Goal: Find specific page/section: Find specific page/section

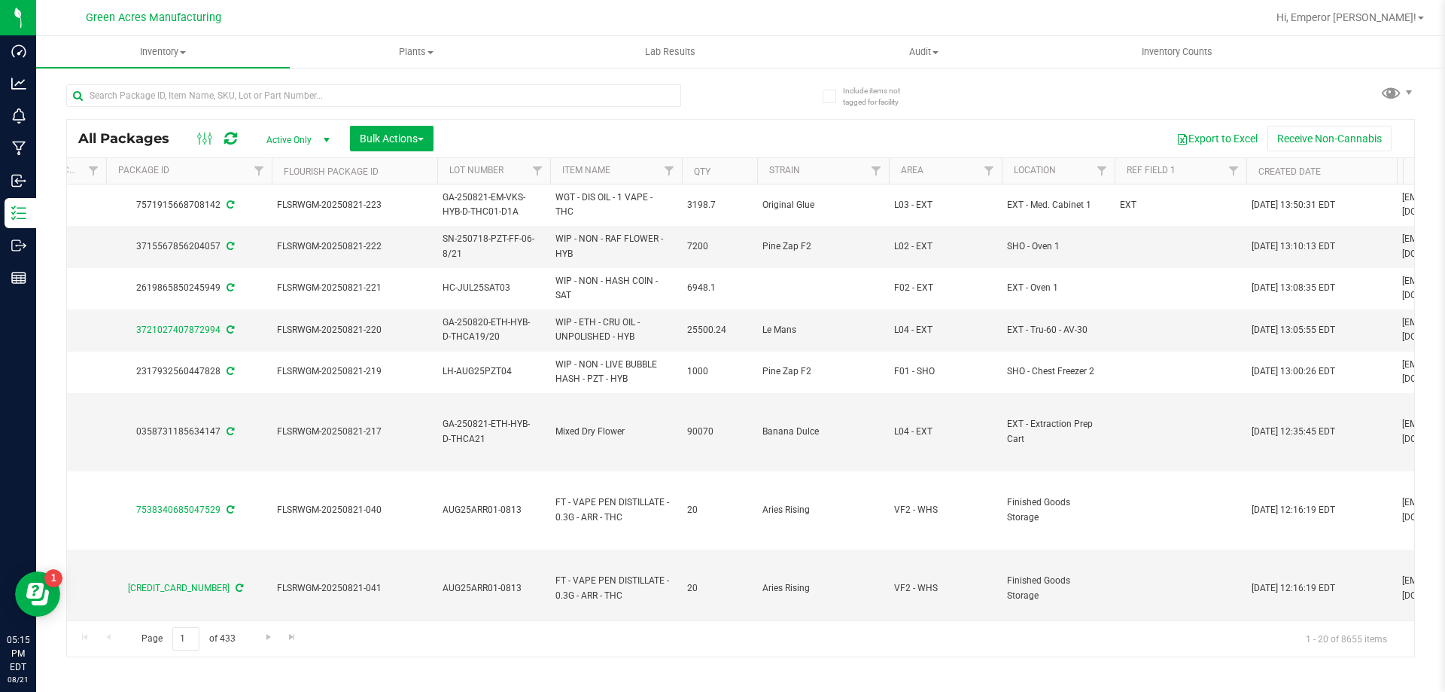
scroll to position [0, 439]
click at [1089, 173] on link "Filter" at bounding box center [1098, 171] width 25 height 26
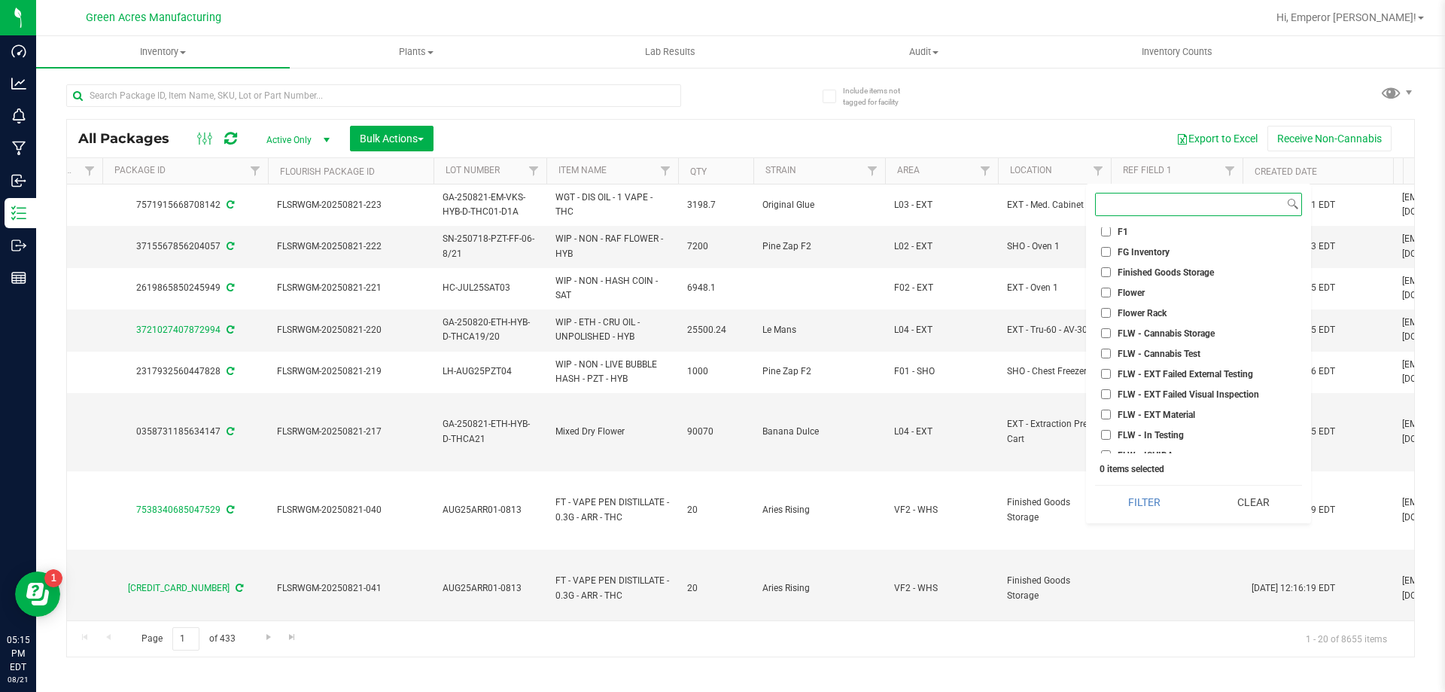
scroll to position [1806, 0]
click at [1140, 422] on span "FLW - Ready for FG" at bounding box center [1157, 420] width 78 height 9
click at [1111, 422] on input "FLW - Ready for FG" at bounding box center [1106, 420] width 10 height 10
checkbox input "true"
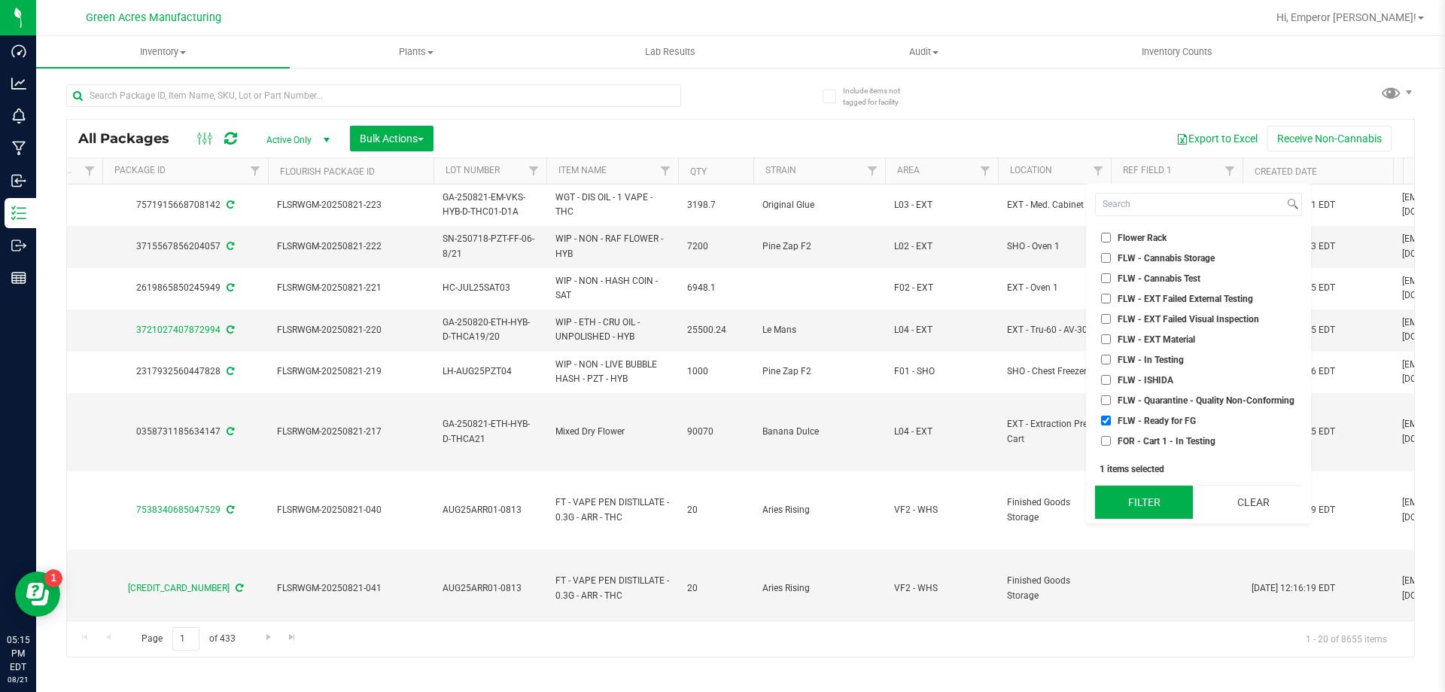
click at [1131, 504] on button "Filter" at bounding box center [1144, 501] width 98 height 33
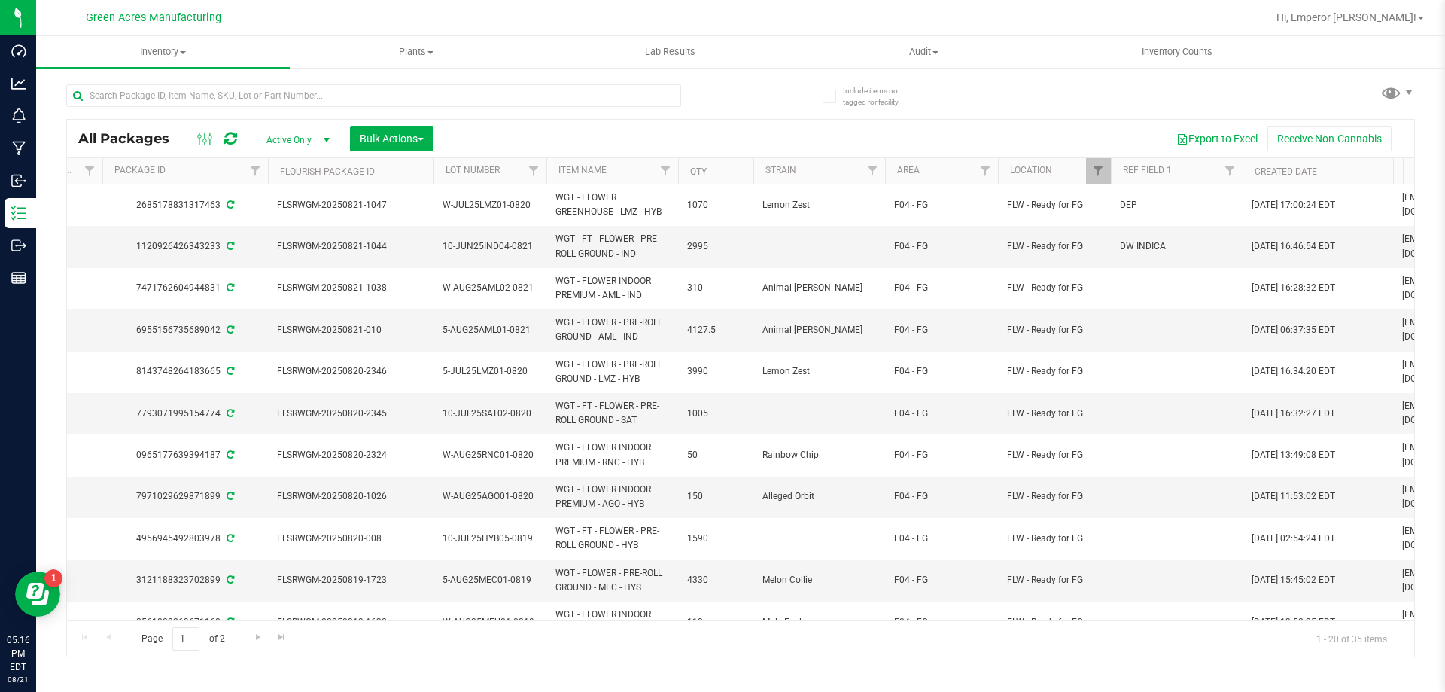
click at [203, 83] on div at bounding box center [403, 95] width 674 height 48
click at [227, 96] on input "text" at bounding box center [373, 95] width 615 height 23
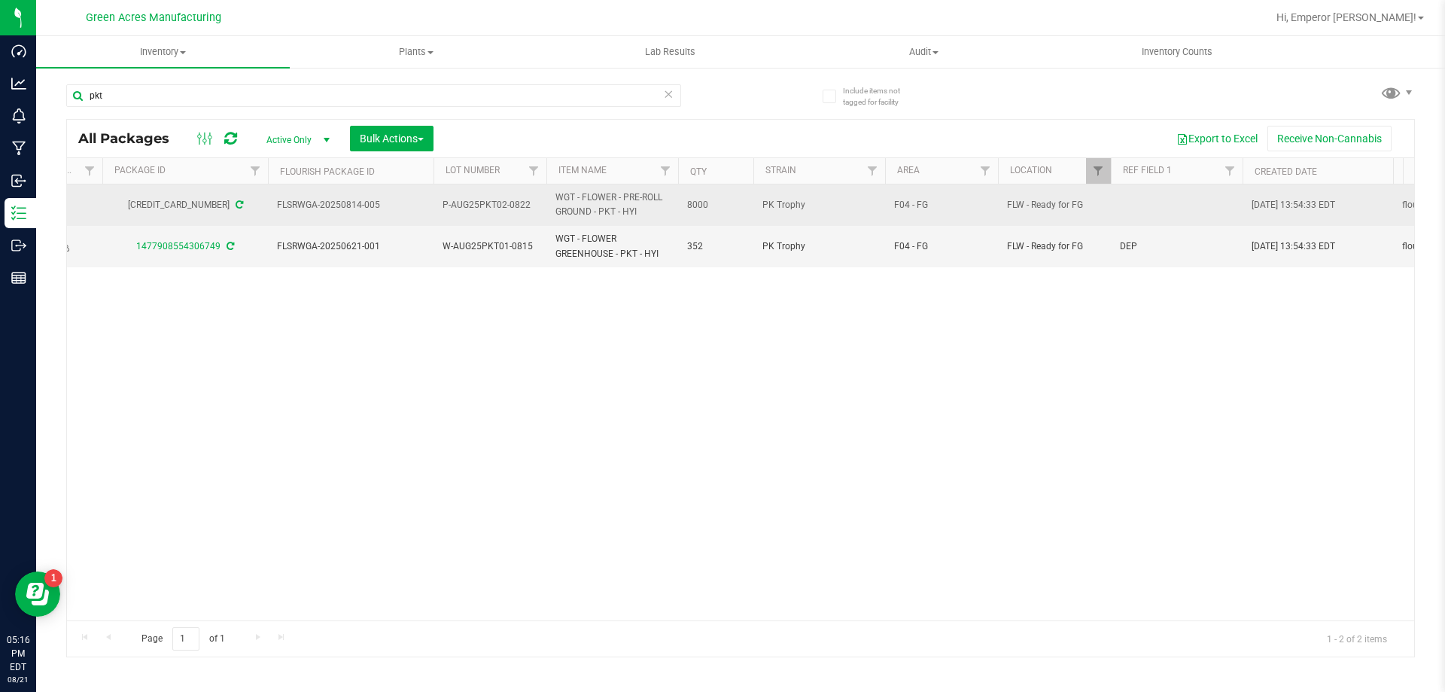
click at [513, 208] on span "P-AUG25PKT02-0822" at bounding box center [490, 205] width 95 height 14
click at [513, 208] on input "P-AUG25PKT02-0822" at bounding box center [487, 204] width 108 height 23
click at [386, 209] on span "FLSRWGA-20250814-005" at bounding box center [351, 205] width 148 height 14
drag, startPoint x: 382, startPoint y: 211, endPoint x: 277, endPoint y: 206, distance: 105.5
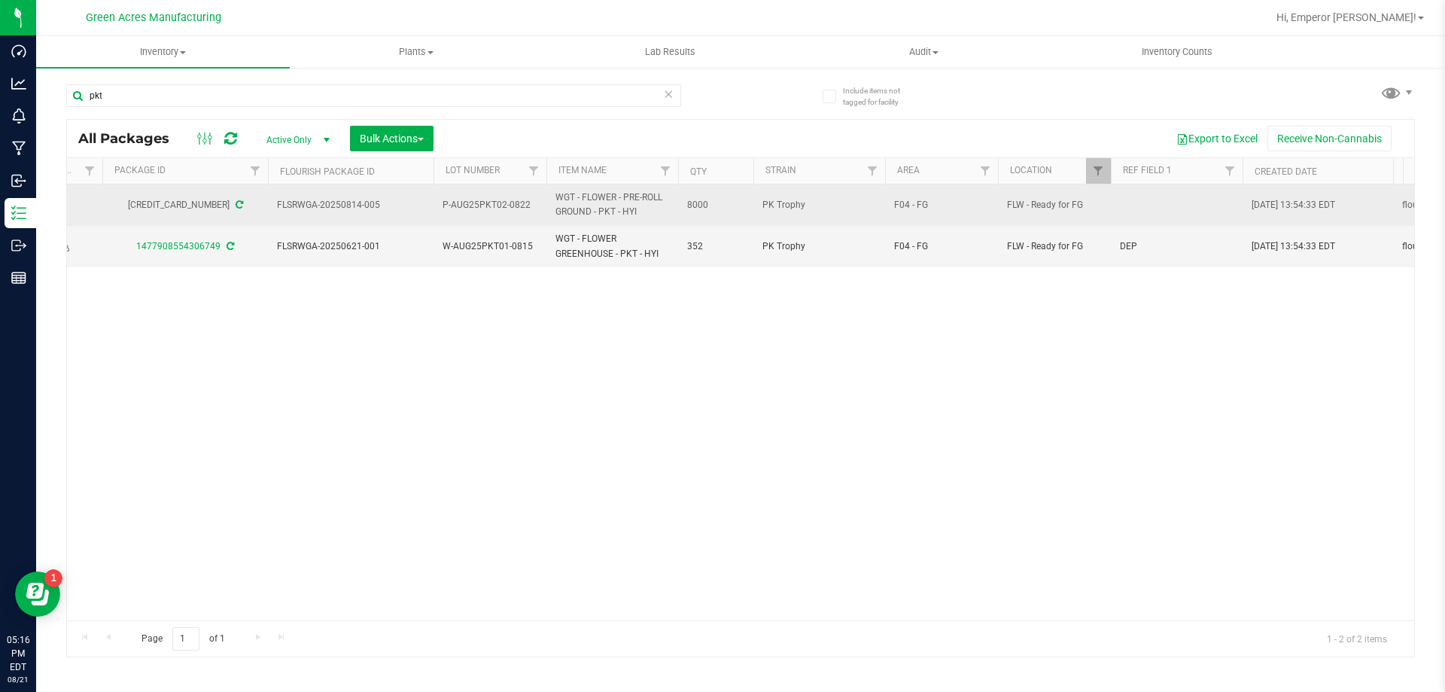
click at [277, 206] on span "FLSRWGA-20250814-005" at bounding box center [351, 205] width 148 height 14
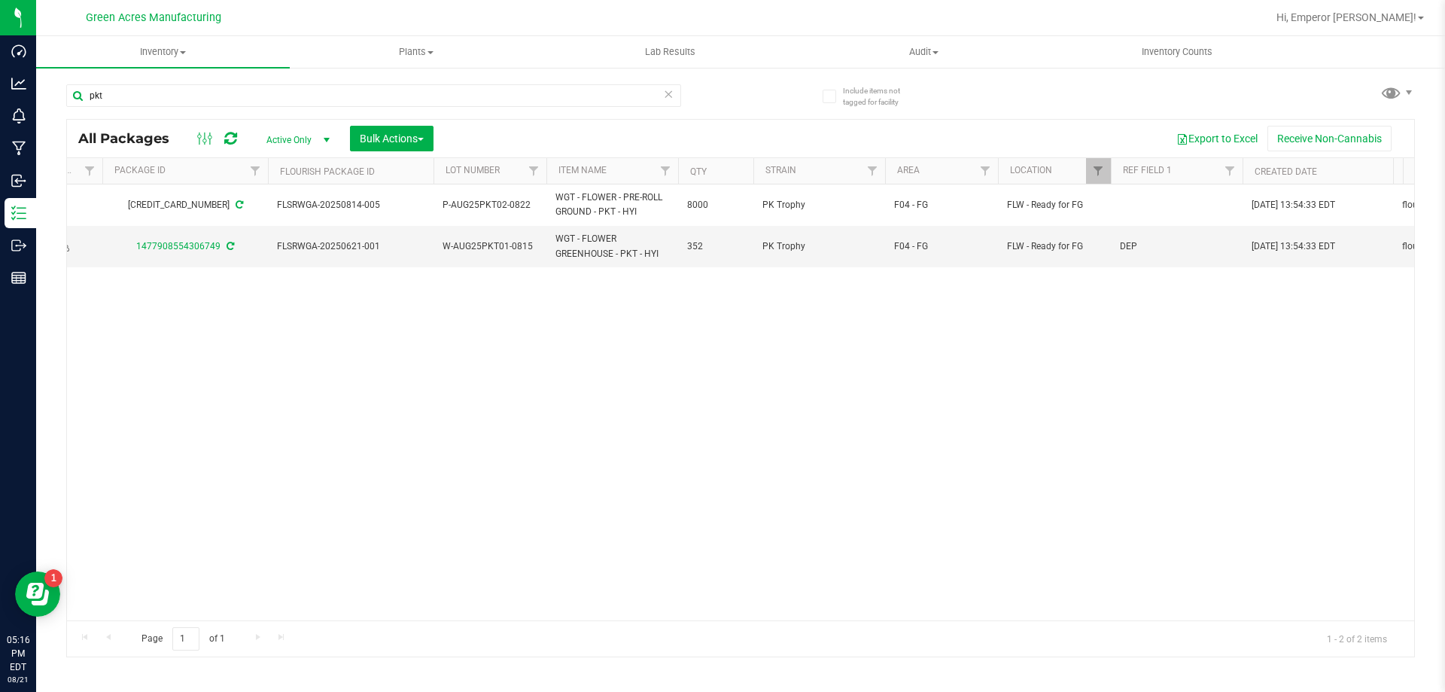
copy span "FLSRWGA-20250814-005"
click at [275, 94] on input "pkt" at bounding box center [373, 95] width 615 height 23
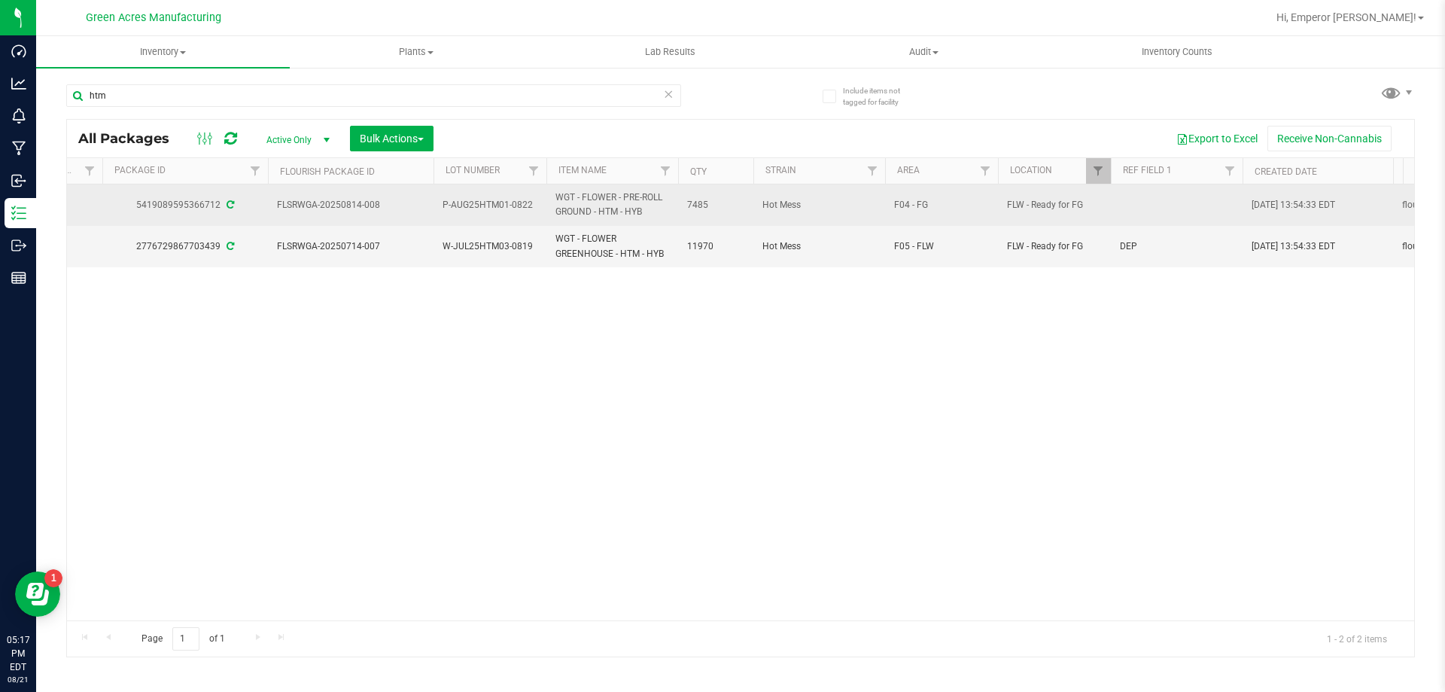
click at [514, 205] on span "P-AUG25HTM01-0822" at bounding box center [490, 205] width 95 height 14
click at [514, 205] on input "P-AUG25HTM01-0822" at bounding box center [487, 204] width 108 height 23
click at [251, 96] on input "htm" at bounding box center [373, 95] width 615 height 23
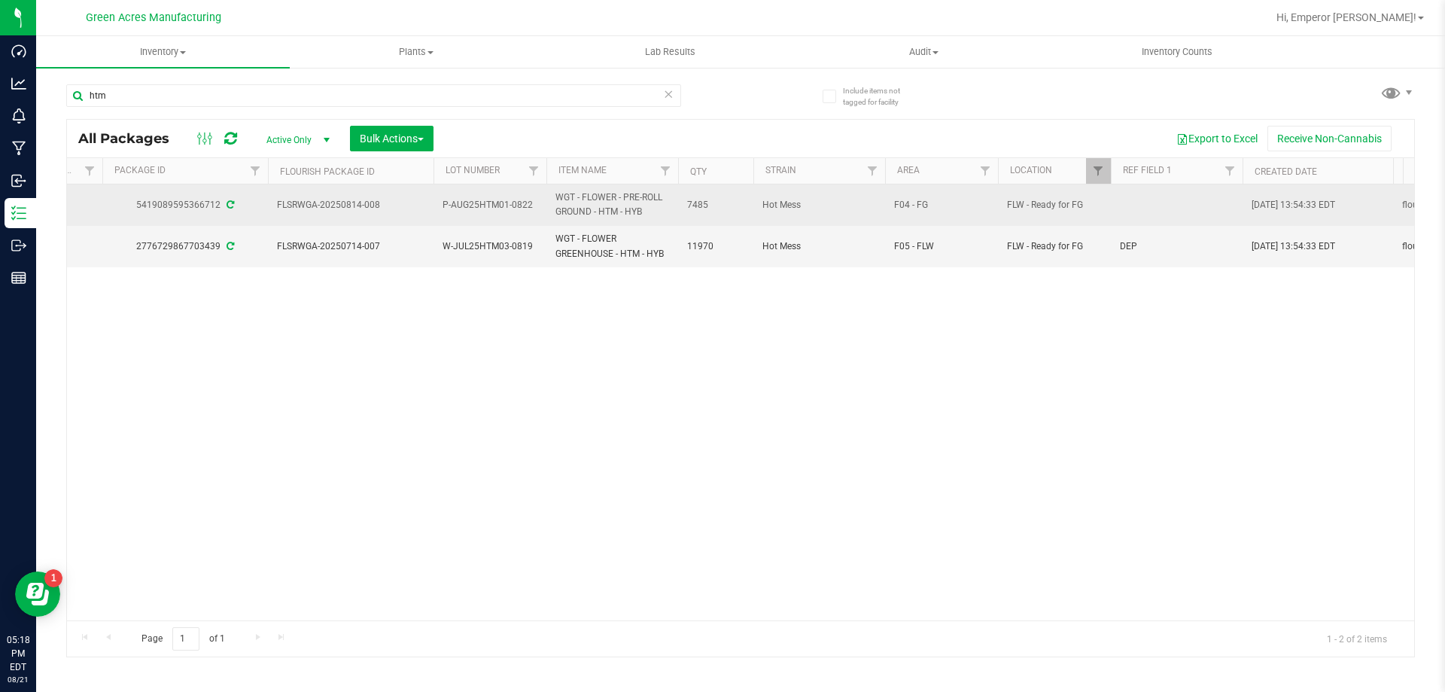
drag, startPoint x: 387, startPoint y: 201, endPoint x: 297, endPoint y: 218, distance: 92.0
click at [297, 218] on td "FLSRWGA-20250814-008" at bounding box center [351, 204] width 166 height 41
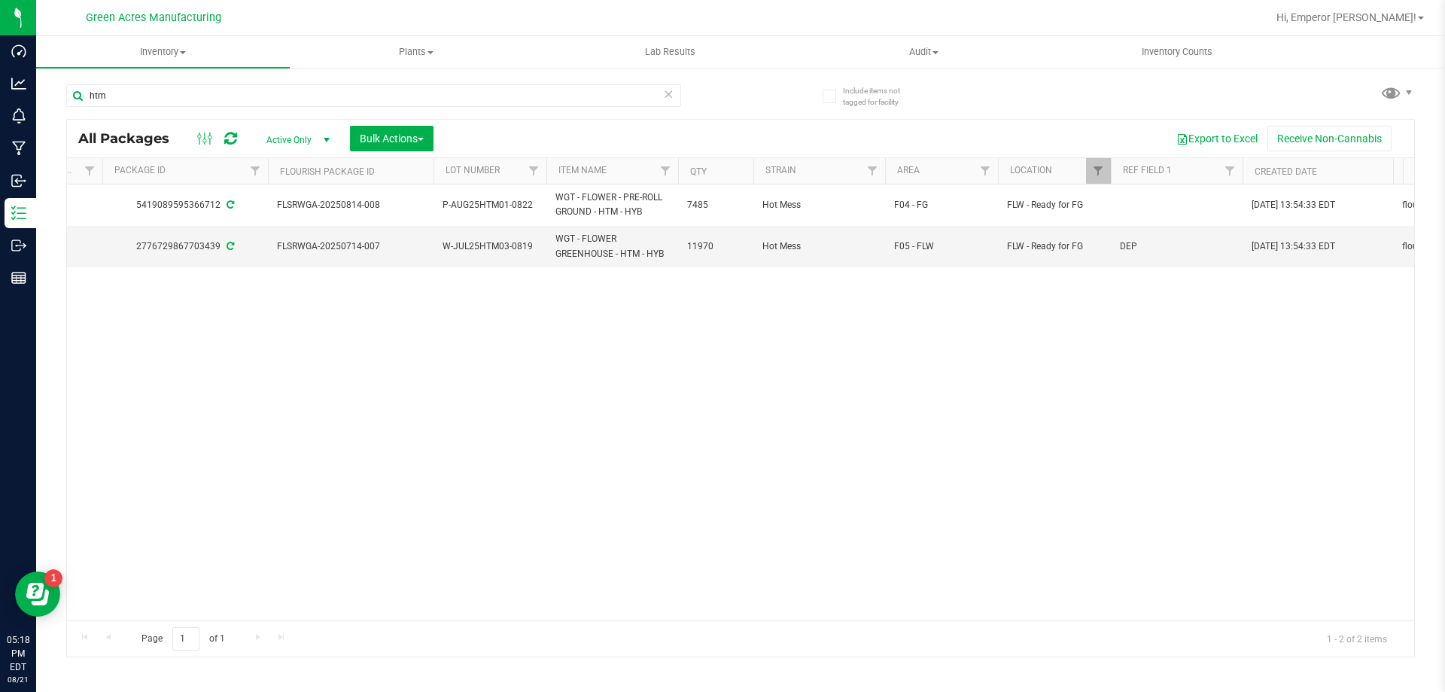
copy span "FLSRWGA-20250814-008"
click at [248, 105] on input "htm" at bounding box center [373, 95] width 615 height 23
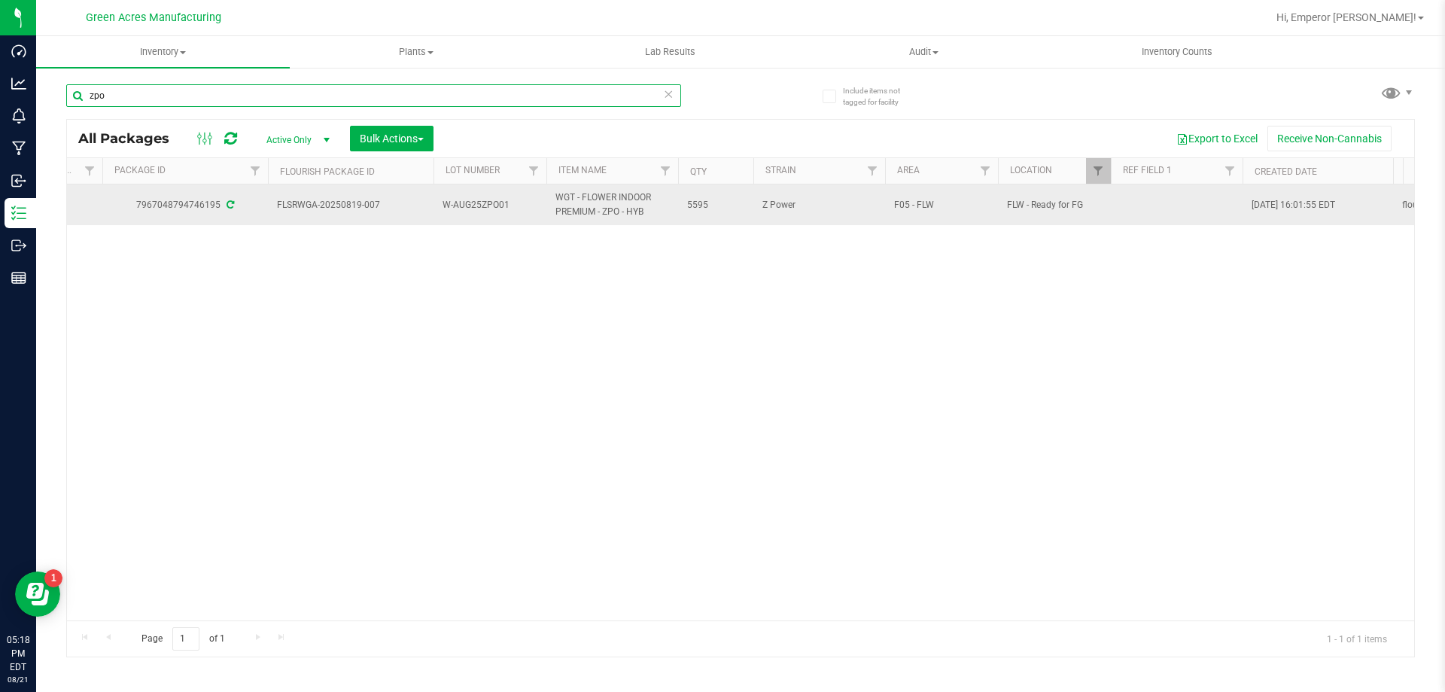
type input "zpo"
click at [517, 211] on span "W-AUG25ZPO01" at bounding box center [490, 205] width 95 height 14
type input "W-AUG25ZPO01-0822"
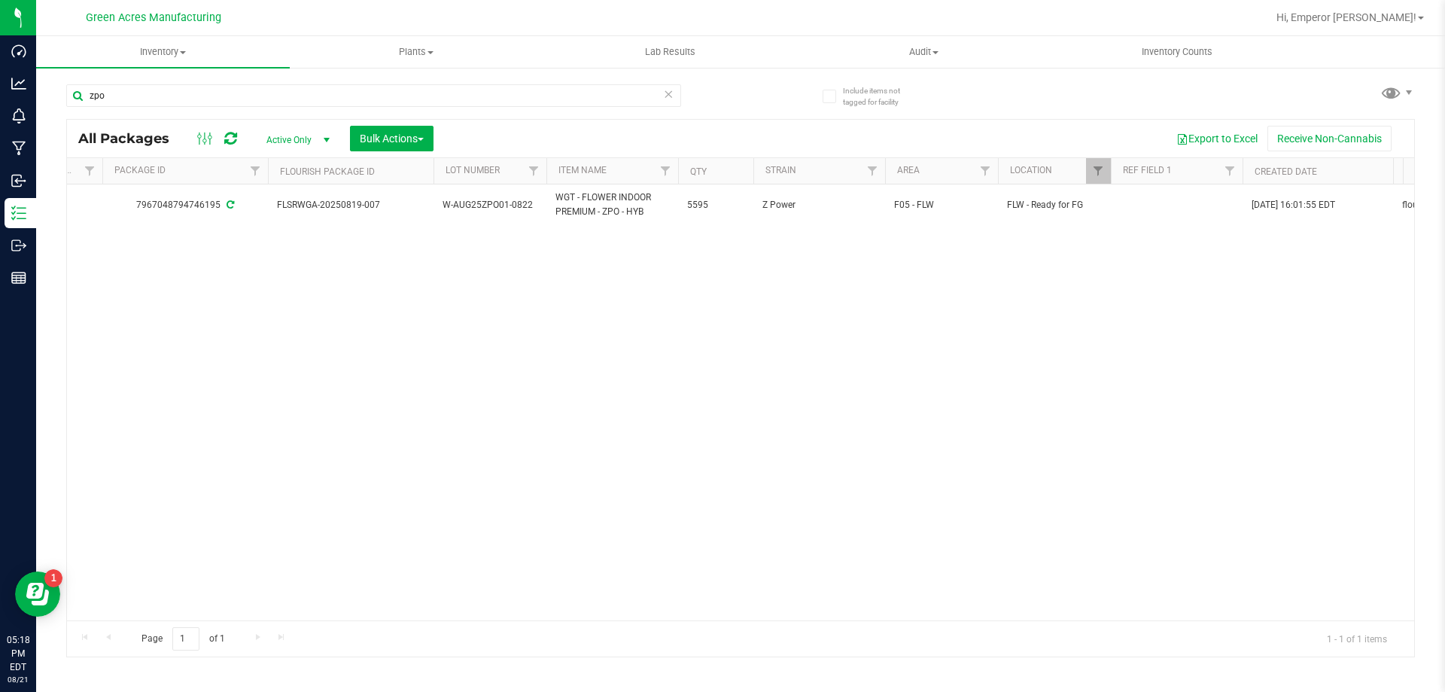
click at [517, 211] on span "W-AUG25ZPO01-0822" at bounding box center [490, 205] width 95 height 14
click at [517, 211] on input "W-AUG25ZPO01-0822" at bounding box center [487, 204] width 108 height 23
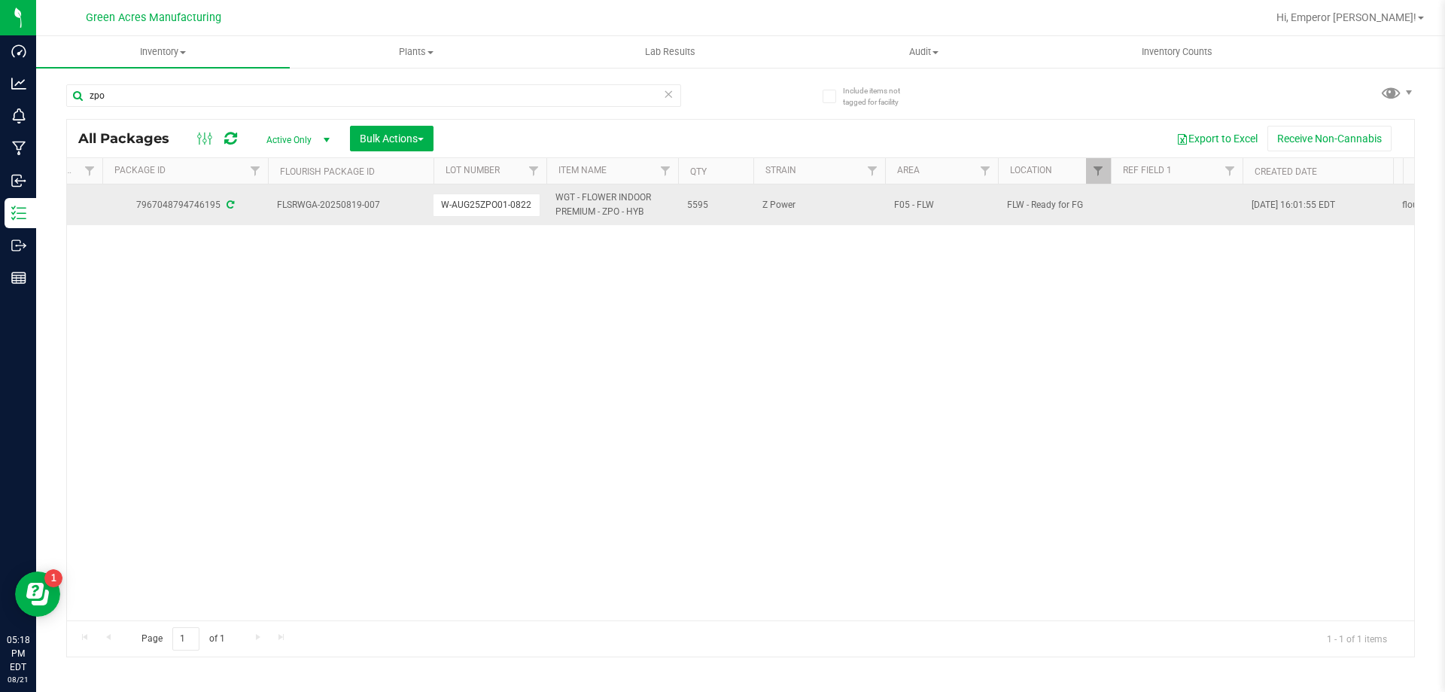
drag, startPoint x: 415, startPoint y: 221, endPoint x: 398, endPoint y: 205, distance: 22.4
click at [411, 218] on td "FLSRWGA-20250819-007" at bounding box center [351, 204] width 166 height 41
drag, startPoint x: 398, startPoint y: 205, endPoint x: 272, endPoint y: 212, distance: 125.8
click at [272, 212] on td "FLSRWGA-20250819-007" at bounding box center [351, 204] width 166 height 41
copy span "FLSRWGA-20250819-007"
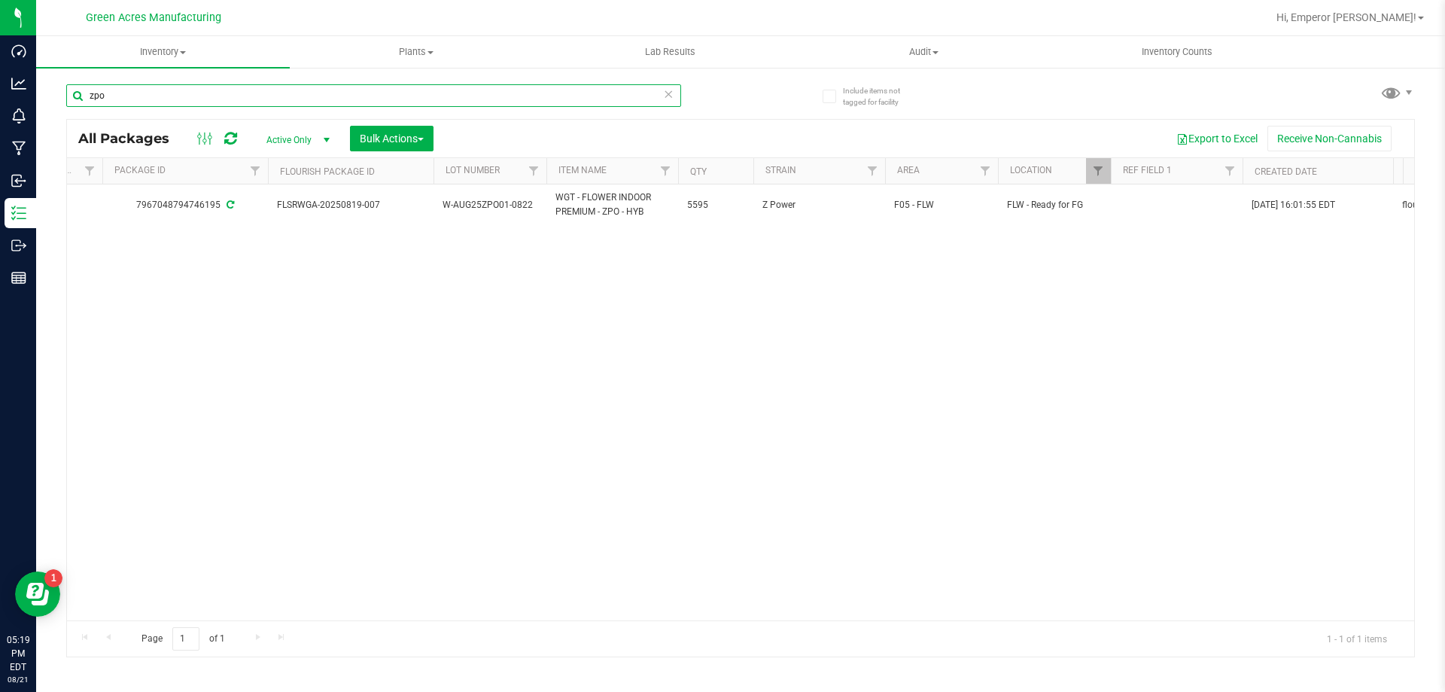
click at [191, 95] on input "zpo" at bounding box center [373, 95] width 615 height 23
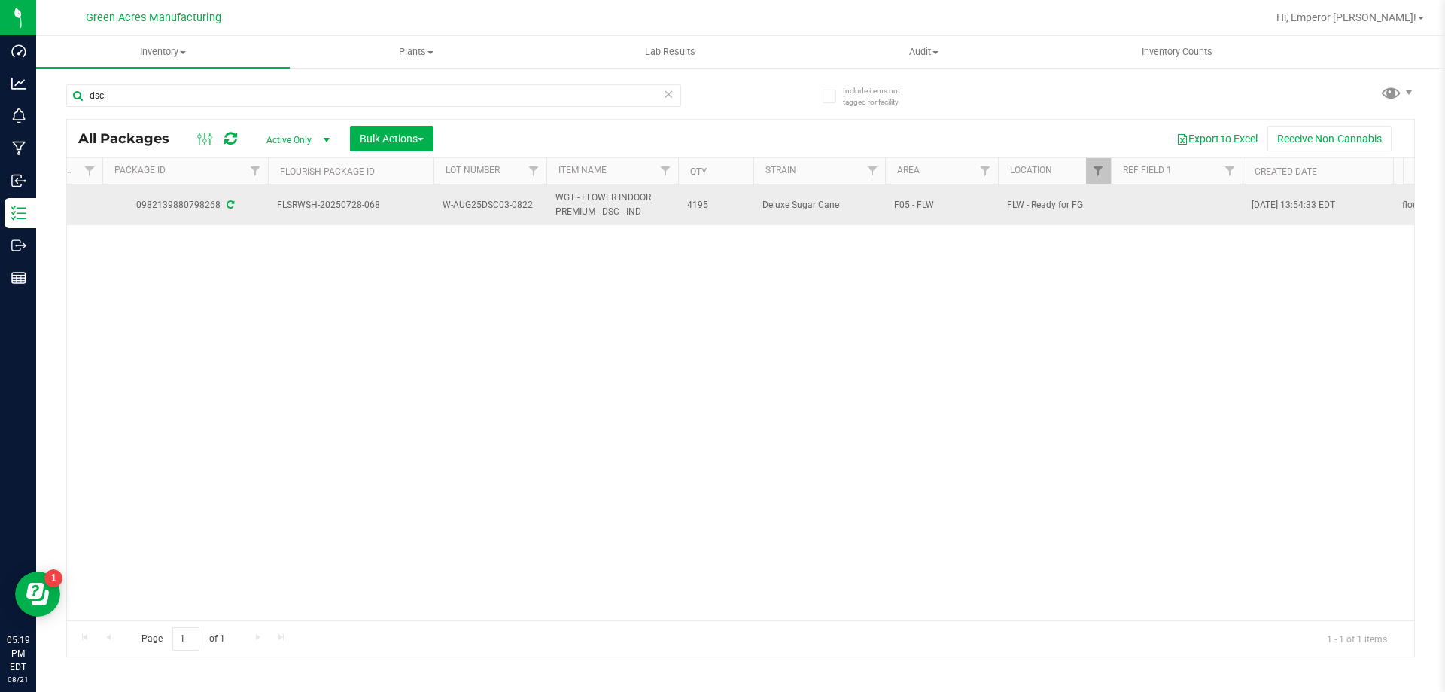
click at [528, 208] on span "W-AUG25DSC03-0822" at bounding box center [490, 205] width 95 height 14
click at [528, 208] on input "W-AUG25DSC03-0822" at bounding box center [487, 204] width 108 height 23
click at [395, 212] on span "FLSRWSH-20250728-068" at bounding box center [351, 205] width 148 height 14
drag, startPoint x: 394, startPoint y: 208, endPoint x: 288, endPoint y: 218, distance: 106.6
click at [288, 218] on td "FLSRWSH-20250728-068" at bounding box center [351, 204] width 166 height 41
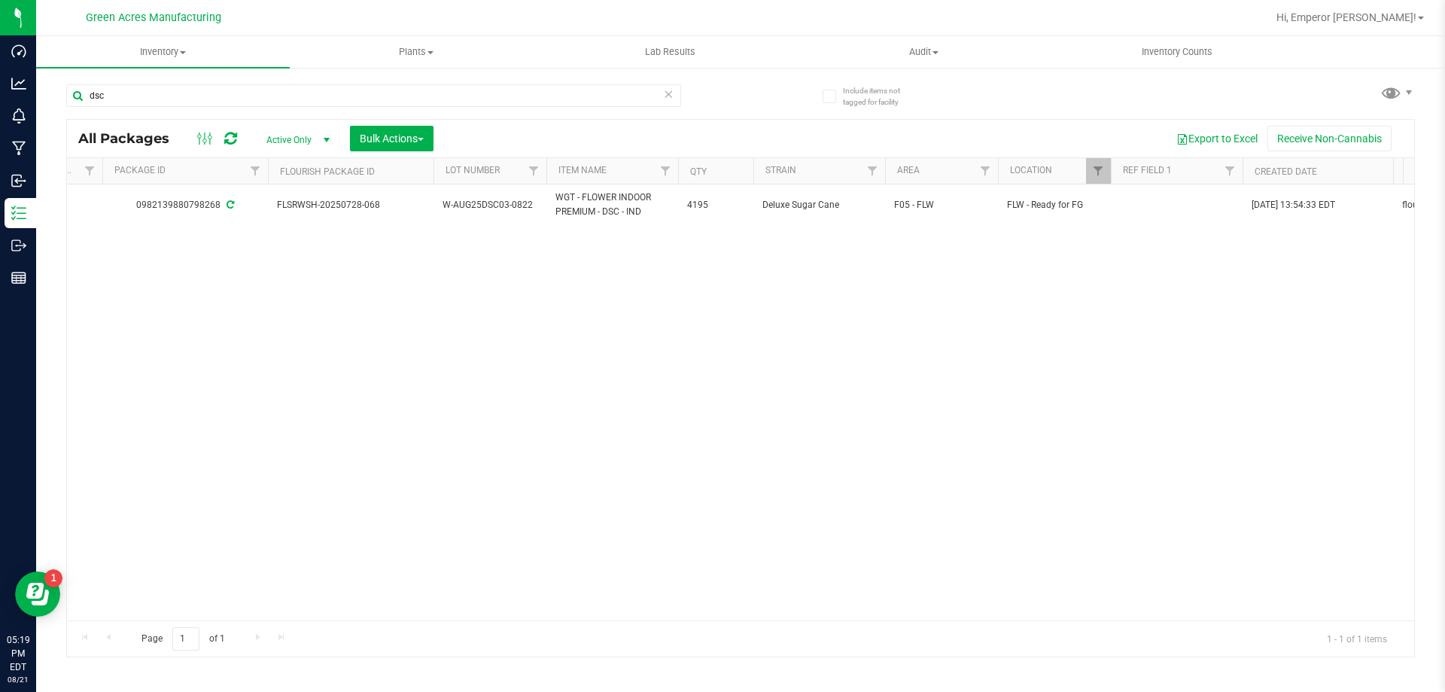
copy span "FLSRWSH-20250728-068"
click at [336, 88] on input "dsc" at bounding box center [373, 95] width 615 height 23
click at [528, 209] on span "W-AUG25PBS01-0822" at bounding box center [490, 205] width 95 height 14
click at [528, 209] on input "W-AUG25PBS01-0822" at bounding box center [487, 204] width 108 height 23
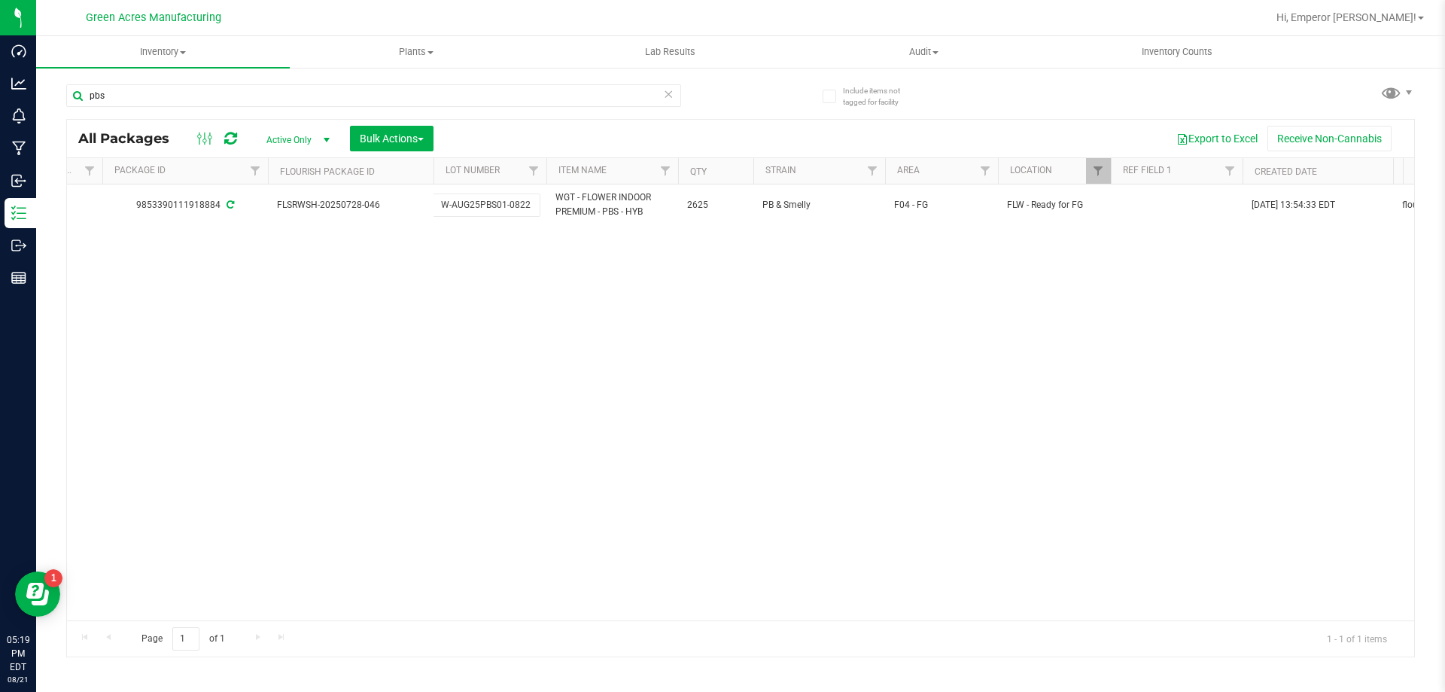
click at [528, 209] on input "W-AUG25PBS01-0822" at bounding box center [487, 204] width 108 height 23
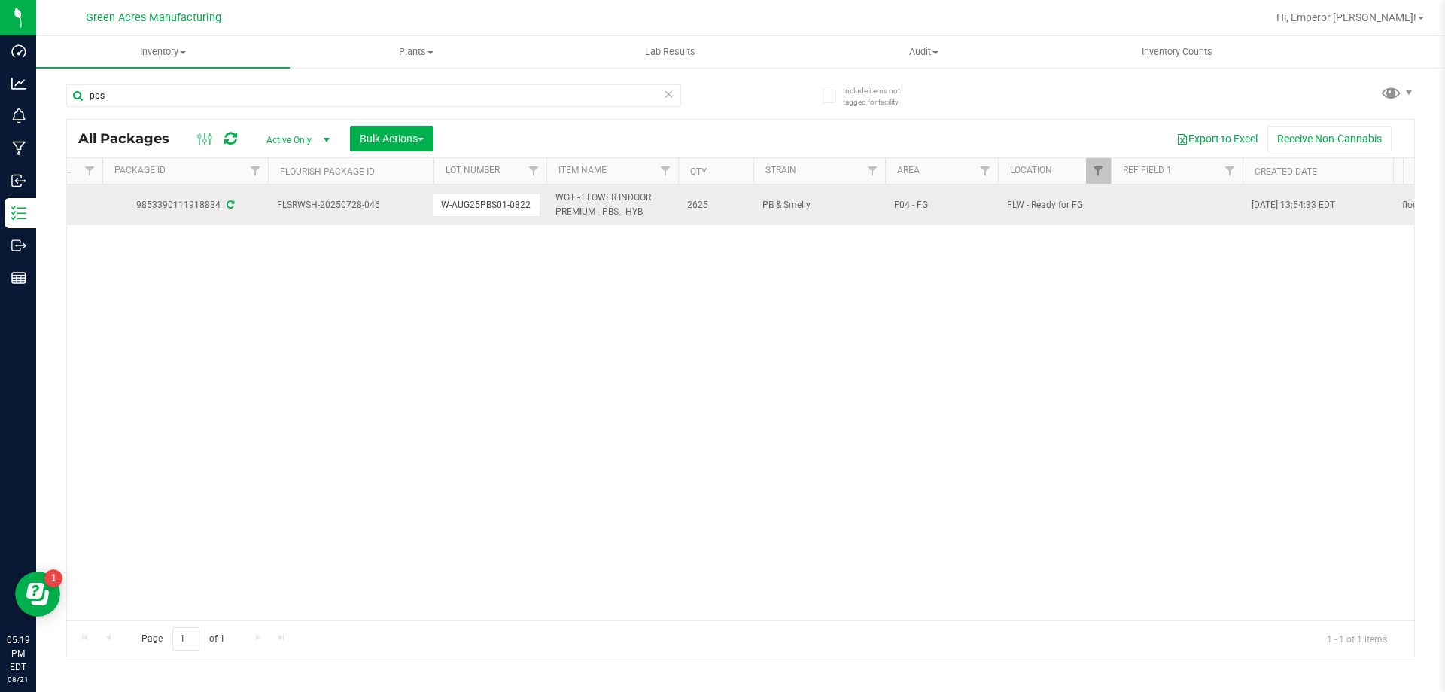
drag, startPoint x: 377, startPoint y: 191, endPoint x: 387, endPoint y: 193, distance: 9.9
click at [384, 193] on td "FLSRWSH-20250728-046" at bounding box center [351, 204] width 166 height 41
drag, startPoint x: 392, startPoint y: 215, endPoint x: 271, endPoint y: 210, distance: 121.3
click at [271, 210] on td "FLSRWSH-20250728-046" at bounding box center [351, 204] width 166 height 41
copy span "FLSRWSH-20250728-046"
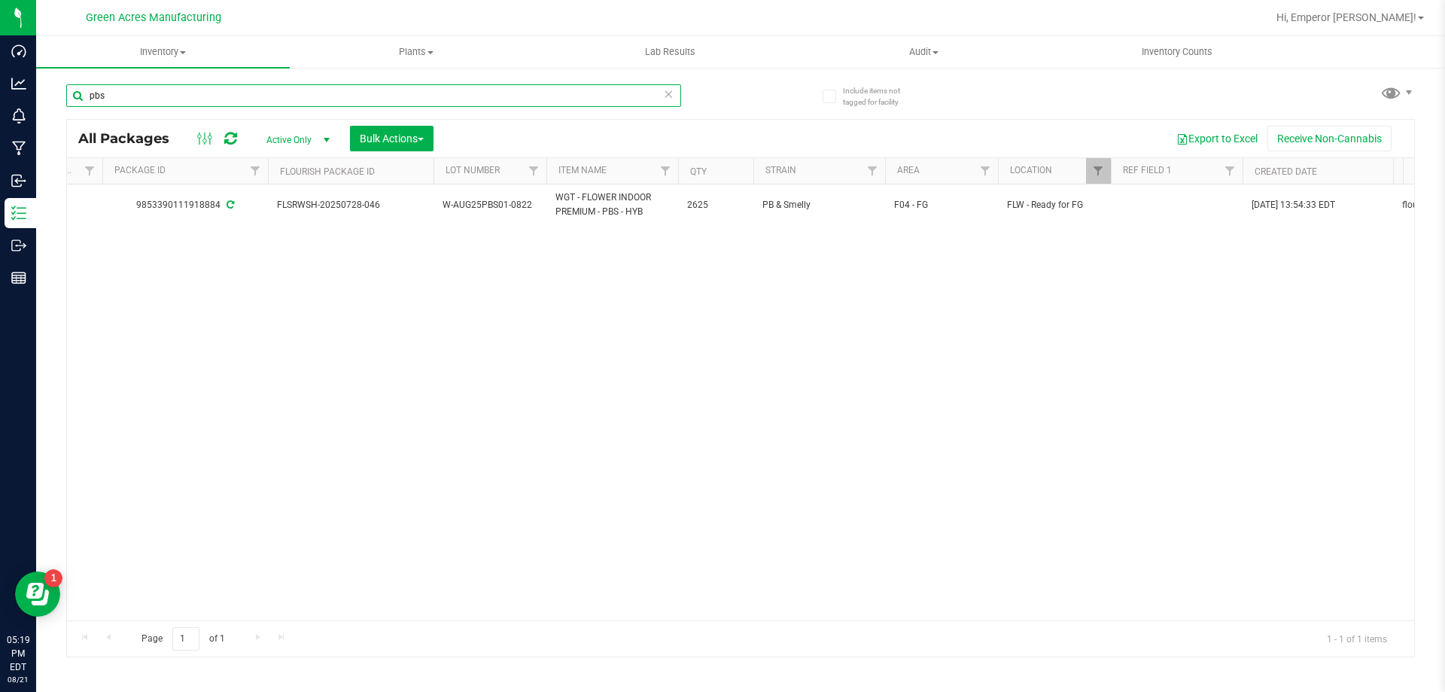
click at [171, 106] on input "pbs" at bounding box center [373, 95] width 615 height 23
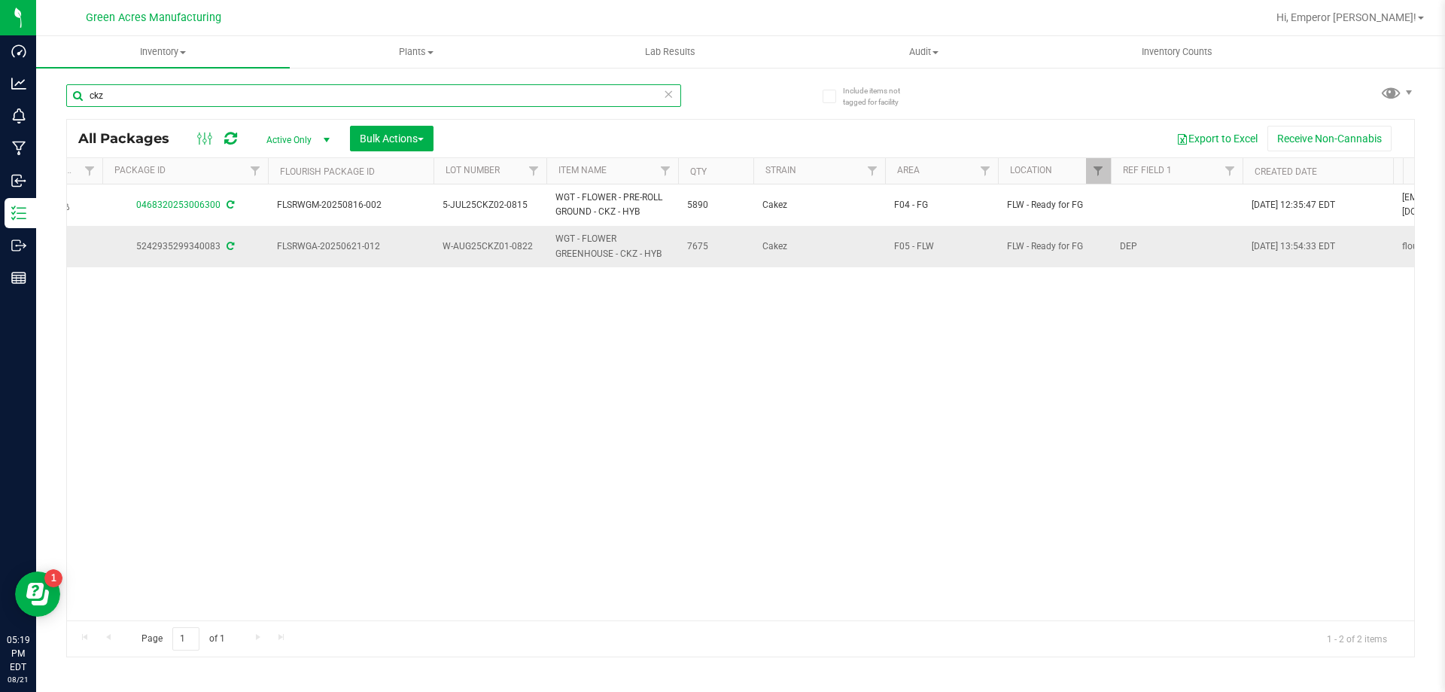
type input "ckz"
click at [501, 247] on span "W-AUG25CKZ01-0822" at bounding box center [490, 246] width 95 height 14
click at [501, 247] on input "W-AUG25CKZ01-0822" at bounding box center [487, 246] width 108 height 23
click at [386, 256] on td "FLSRWGA-20250621-012" at bounding box center [351, 246] width 166 height 41
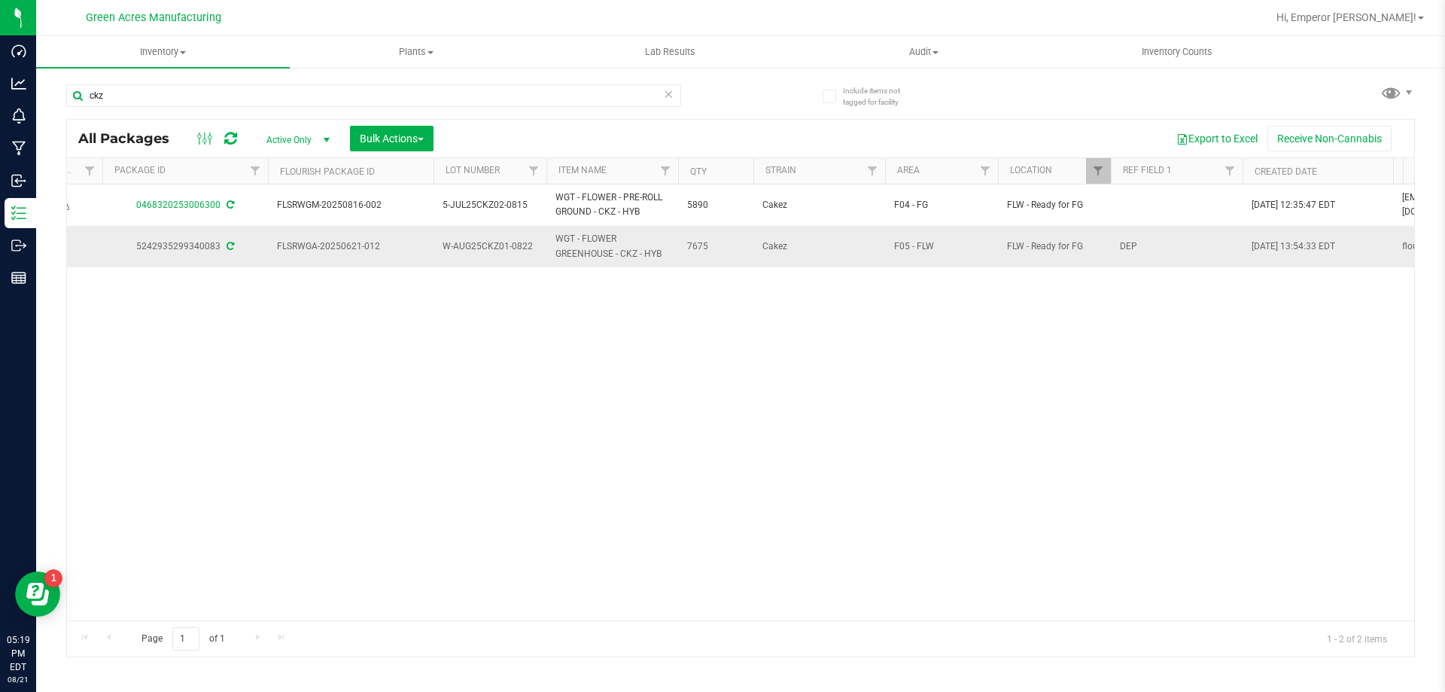
drag, startPoint x: 389, startPoint y: 256, endPoint x: 303, endPoint y: 257, distance: 86.6
click at [303, 257] on td "FLSRWGA-20250621-012" at bounding box center [351, 246] width 166 height 41
copy span "FLSRWGA-20250621-012"
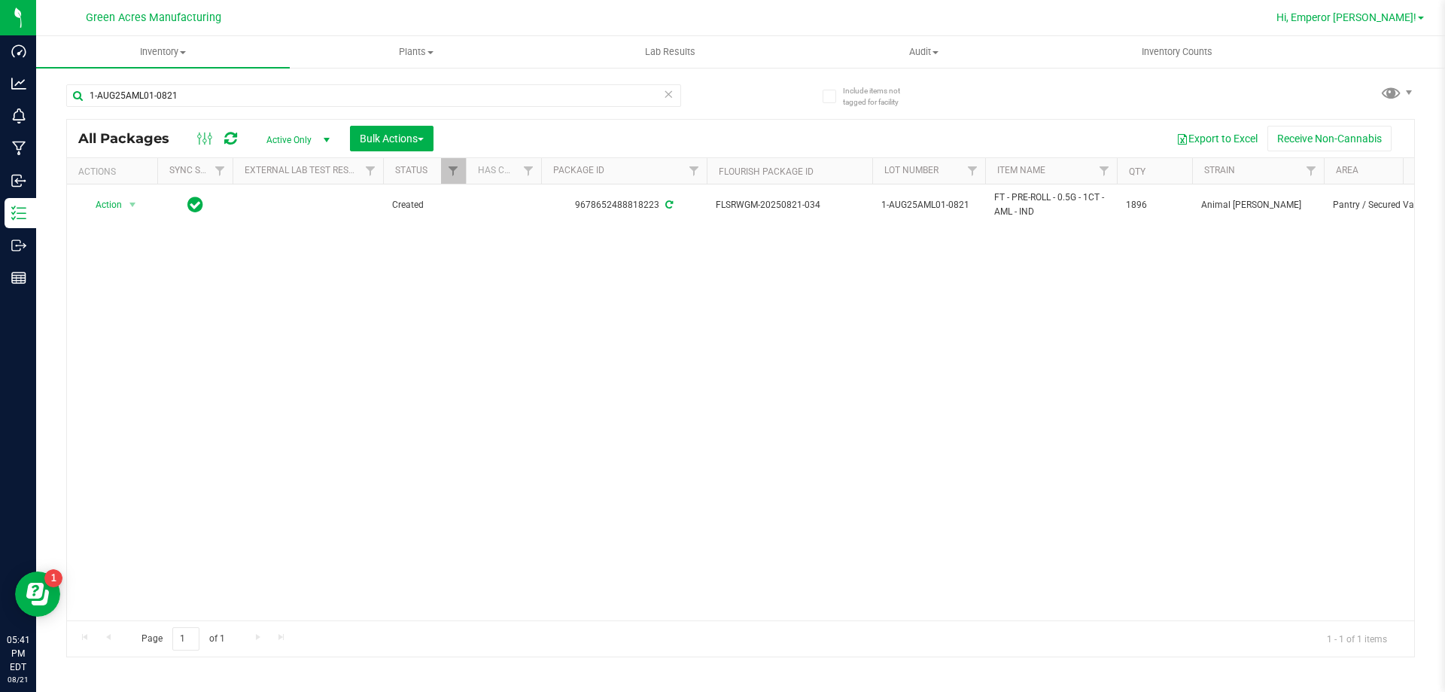
click at [1304, 21] on span "Hi, Emperor [PERSON_NAME]!" at bounding box center [1347, 17] width 140 height 12
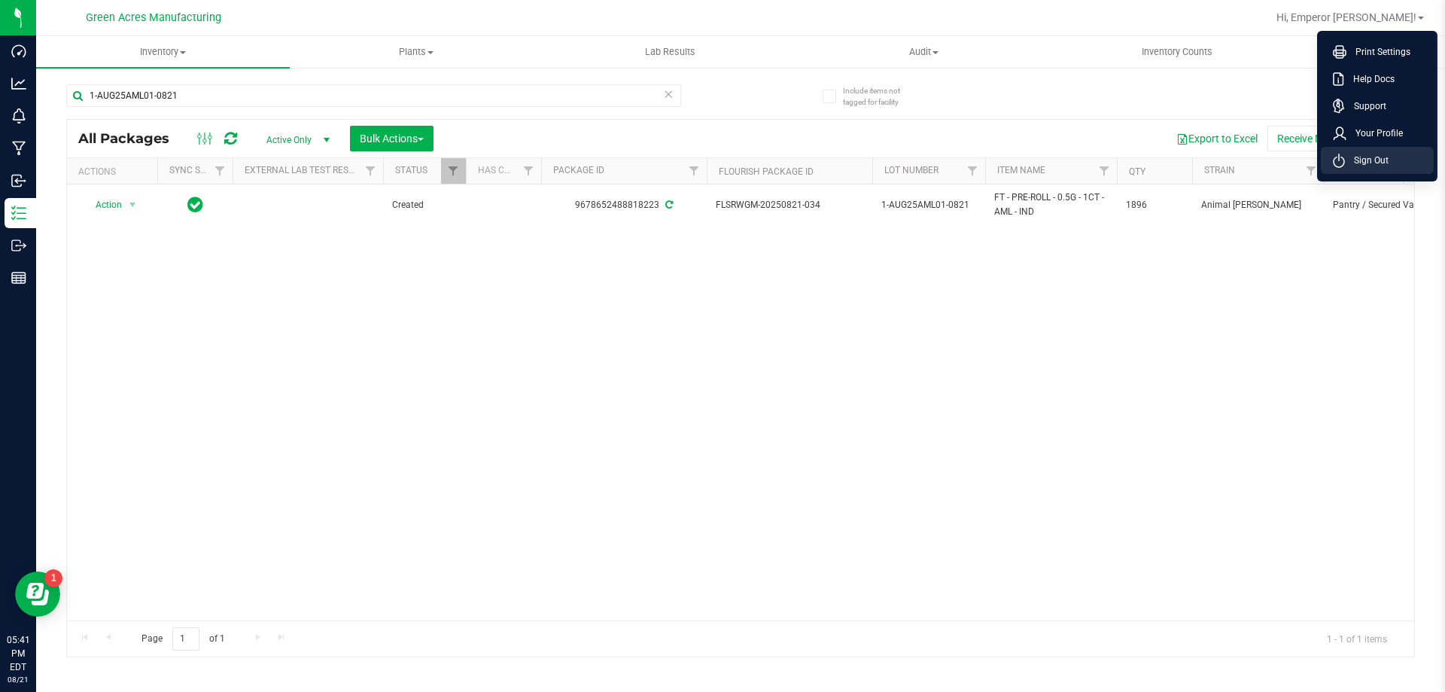
click at [1333, 154] on icon at bounding box center [1339, 161] width 12 height 14
